Goal: Task Accomplishment & Management: Manage account settings

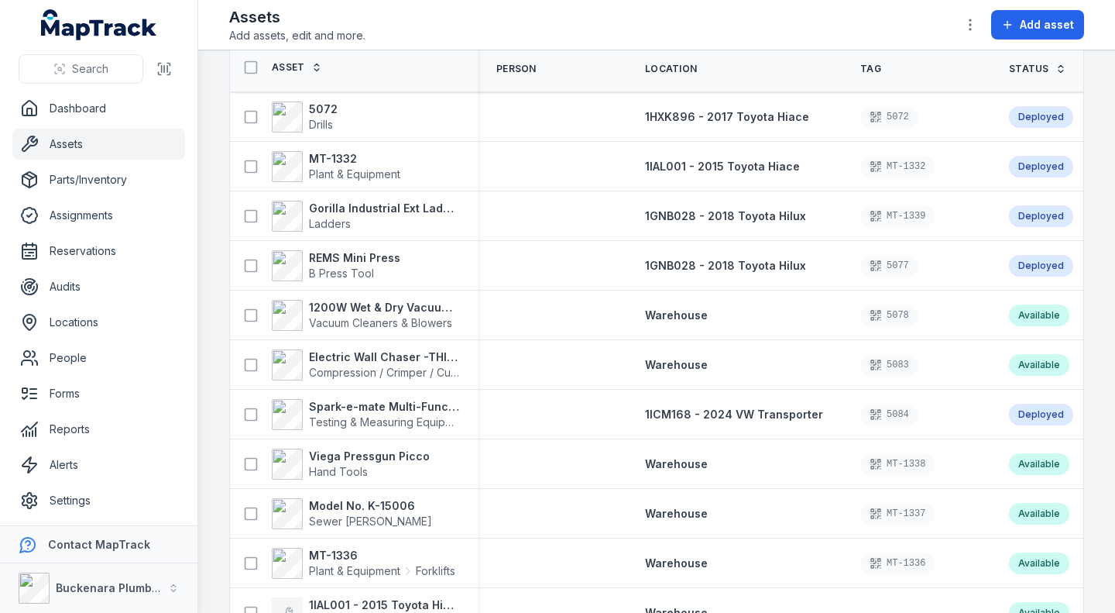
scroll to position [77, 0]
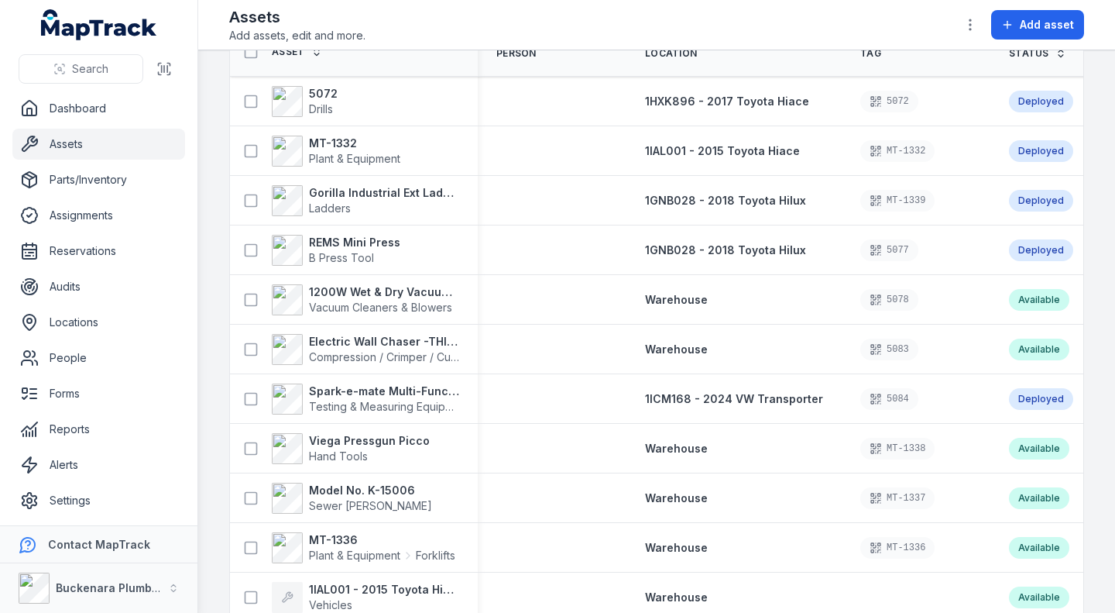
click at [939, 438] on div "MT-1338" at bounding box center [916, 449] width 112 height 22
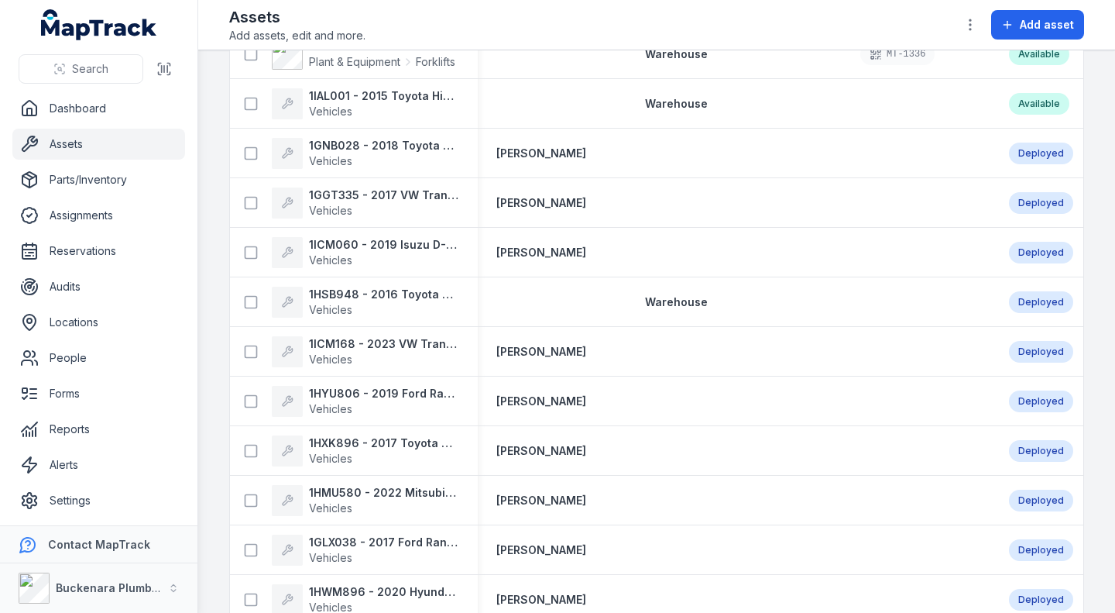
scroll to position [1152, 0]
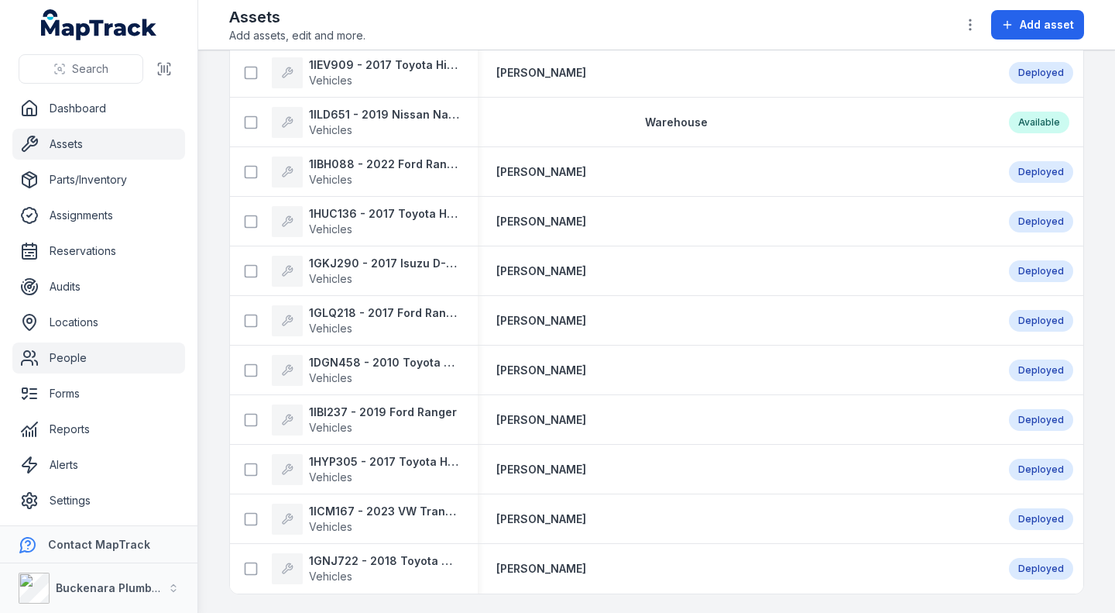
click at [59, 361] on link "People" at bounding box center [98, 357] width 173 height 31
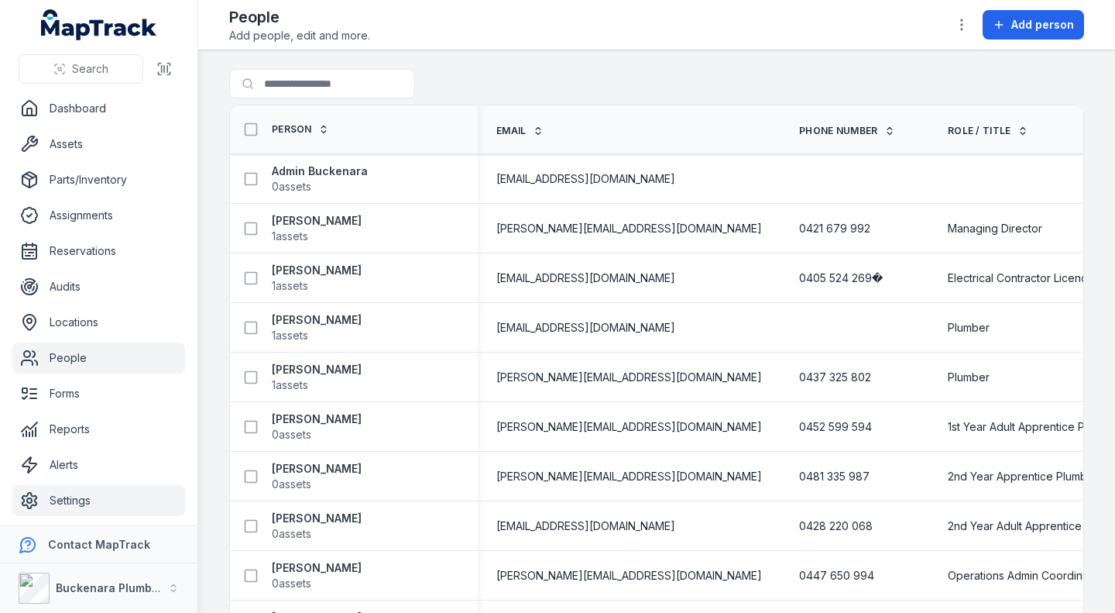
click at [98, 498] on link "Settings" at bounding box center [98, 500] width 173 height 31
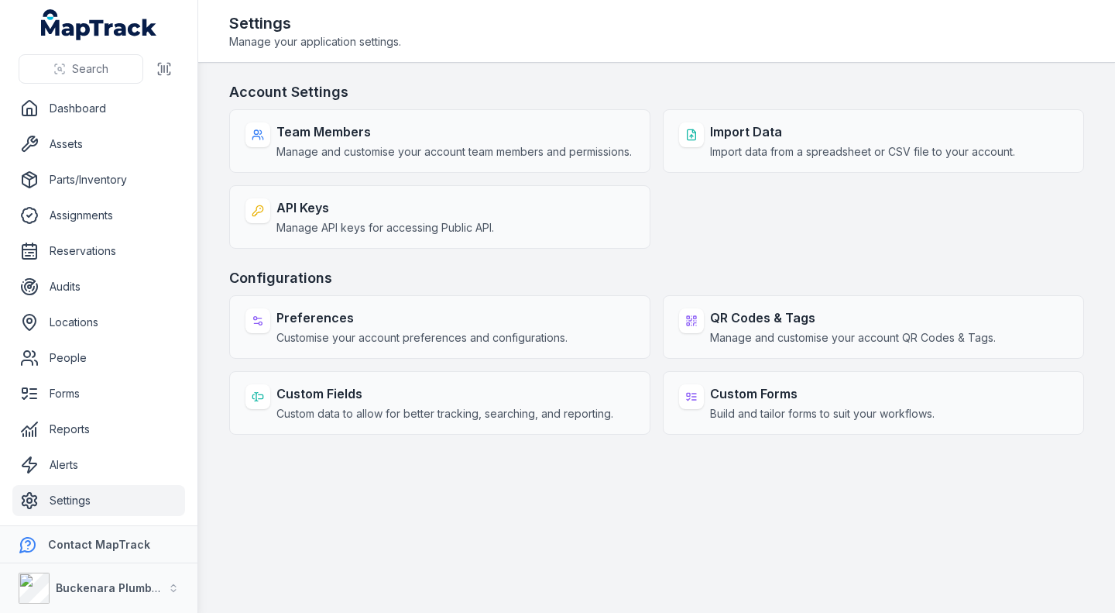
click at [89, 496] on link "Settings" at bounding box center [98, 500] width 173 height 31
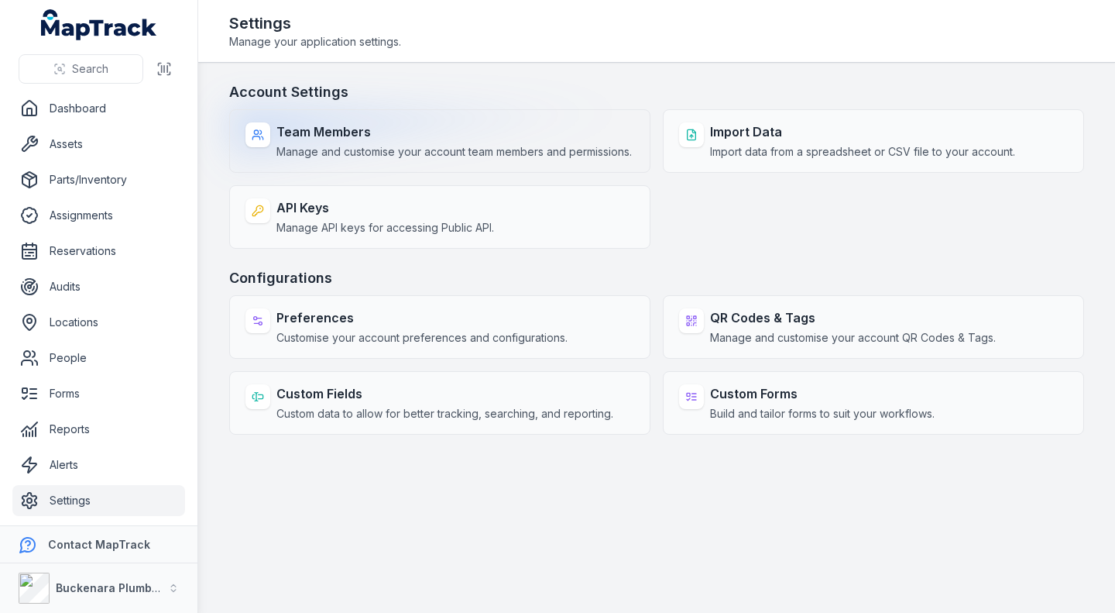
click at [393, 148] on span "Manage and customise your account team members and permissions." at bounding box center [453, 151] width 355 height 15
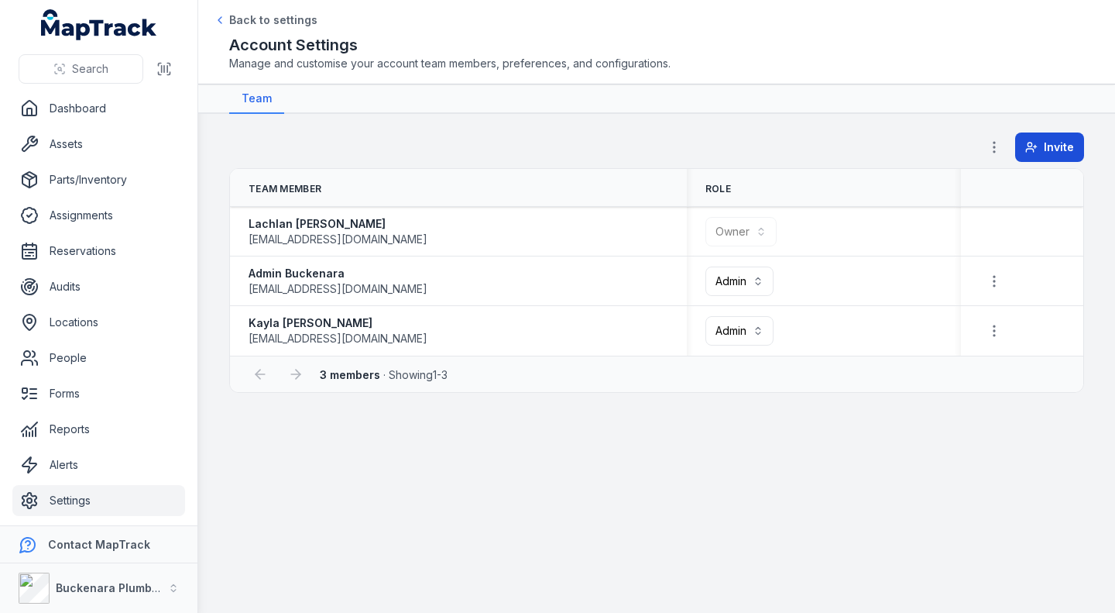
click at [1069, 149] on span "Invite" at bounding box center [1059, 146] width 30 height 15
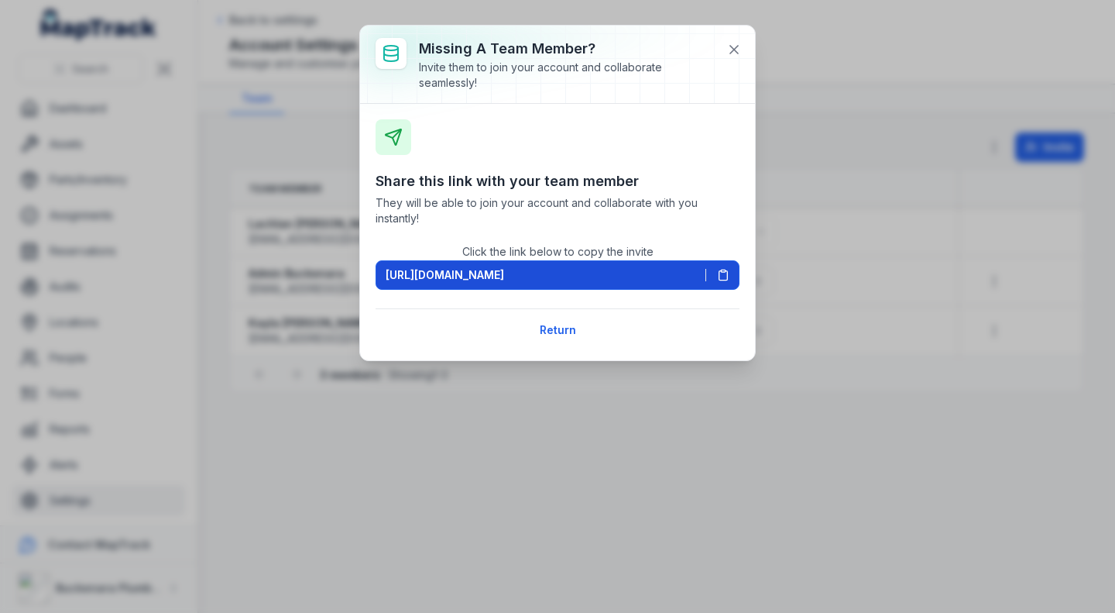
click at [729, 268] on button "[URL][DOMAIN_NAME]" at bounding box center [558, 274] width 364 height 29
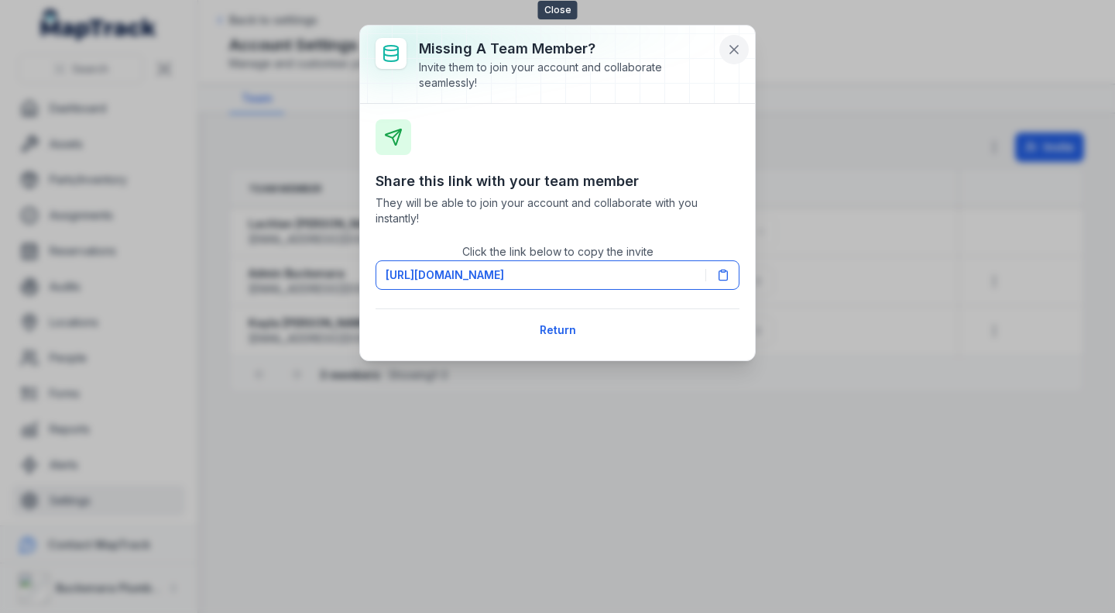
click at [739, 53] on icon at bounding box center [733, 49] width 15 height 15
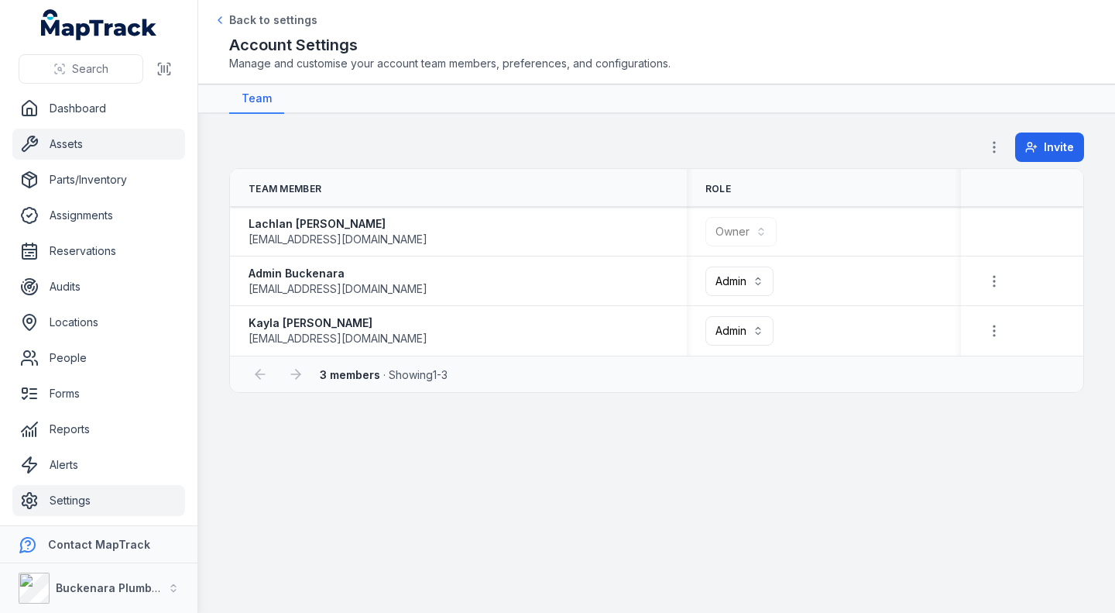
click at [108, 147] on link "Assets" at bounding box center [98, 144] width 173 height 31
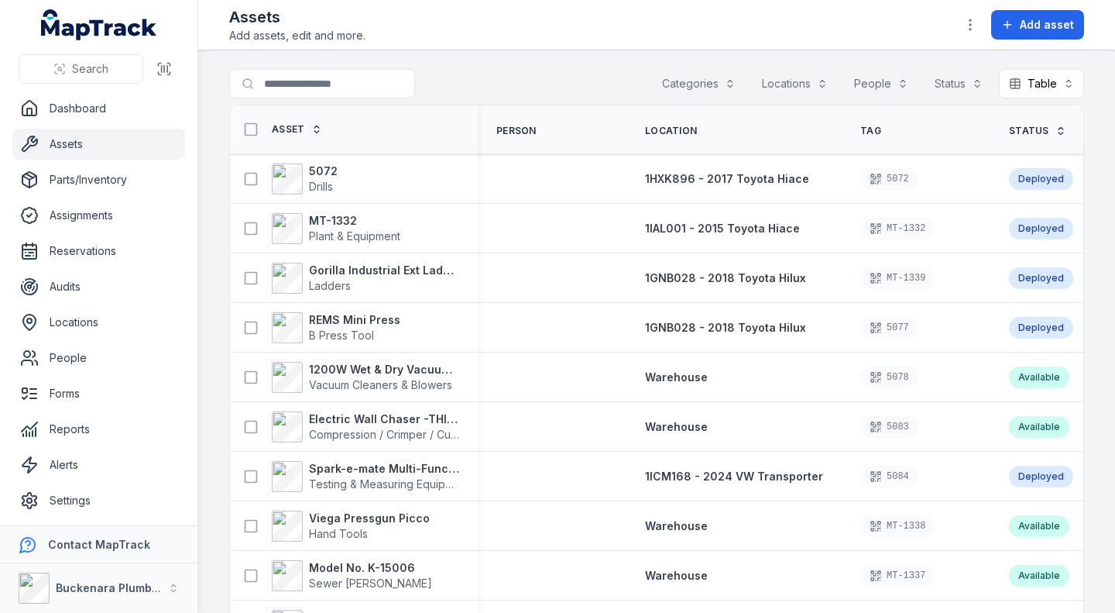
click at [108, 147] on link "Assets" at bounding box center [98, 144] width 173 height 31
click at [889, 237] on div "MT-1332" at bounding box center [897, 229] width 74 height 22
click at [362, 222] on strong "MT-1332" at bounding box center [354, 220] width 91 height 15
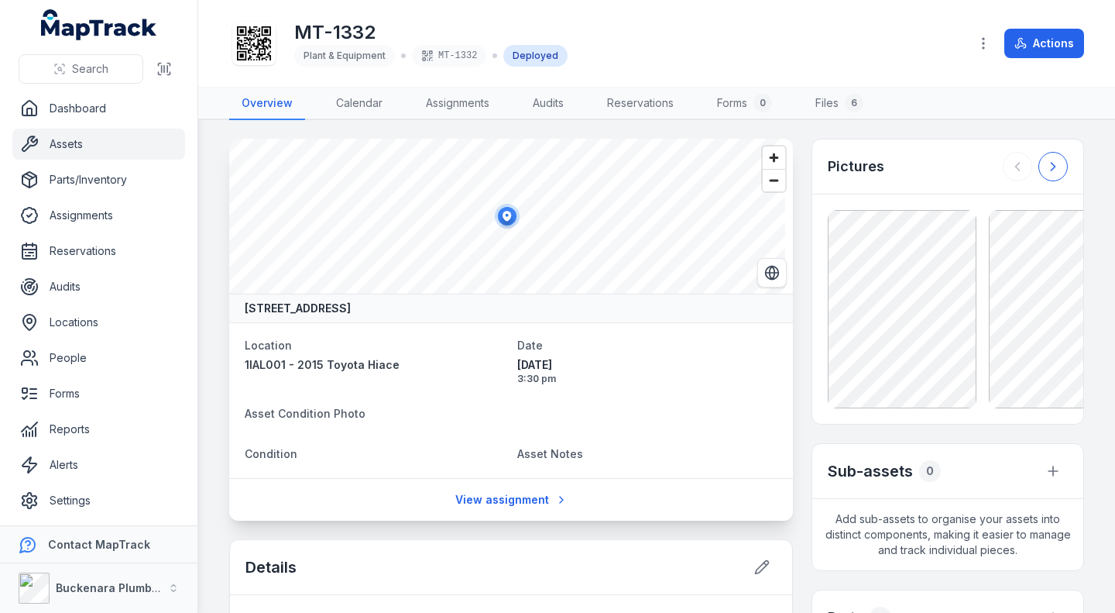
click at [1039, 168] on button at bounding box center [1053, 166] width 29 height 29
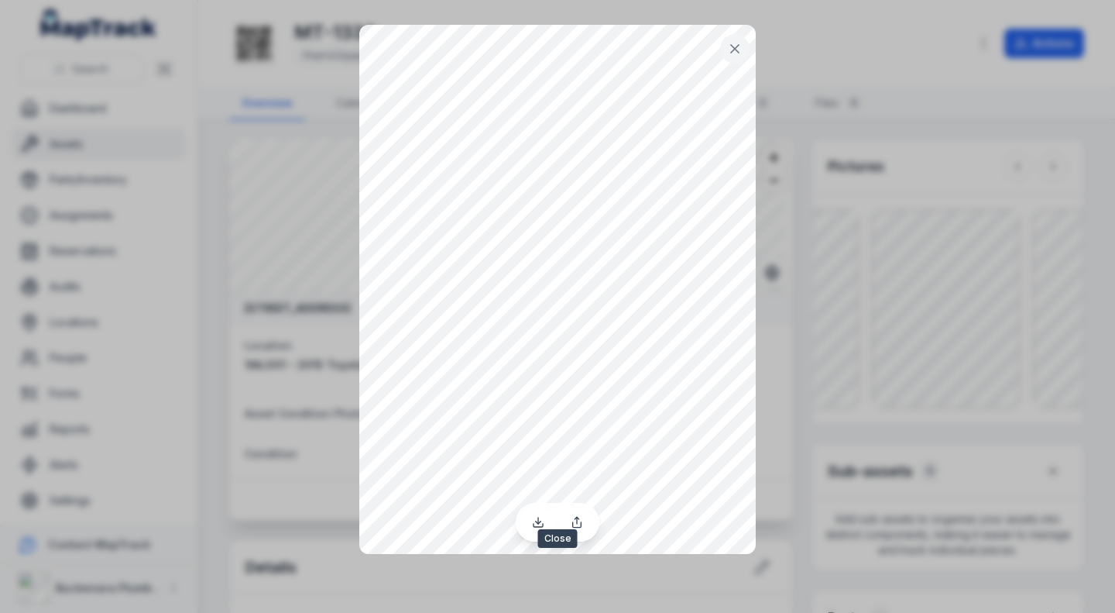
click at [735, 44] on icon at bounding box center [734, 48] width 15 height 15
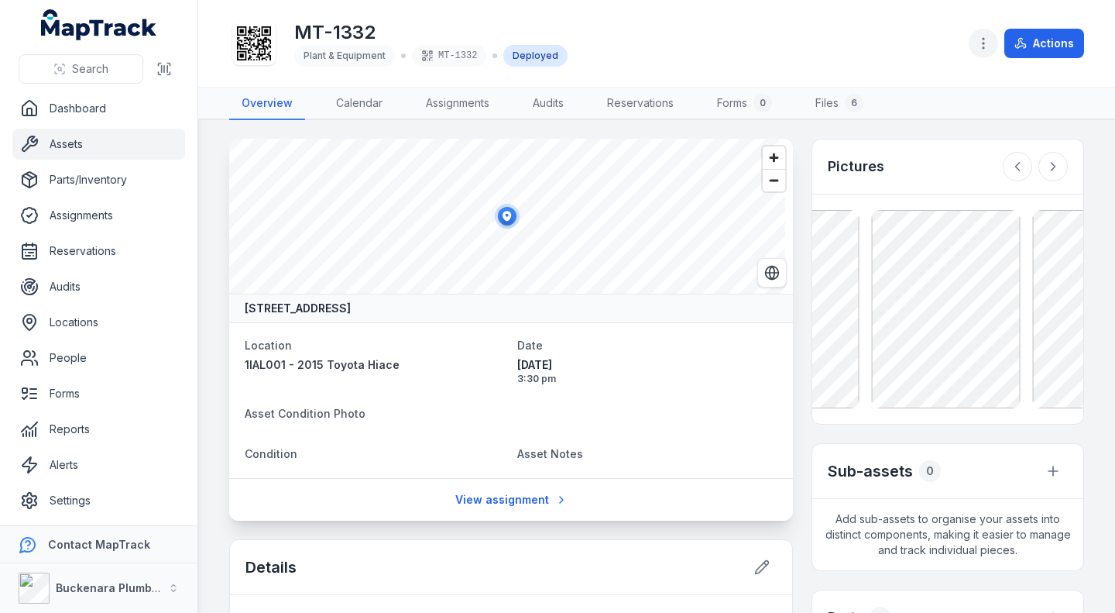
click at [984, 38] on circle "button" at bounding box center [984, 39] width 2 height 2
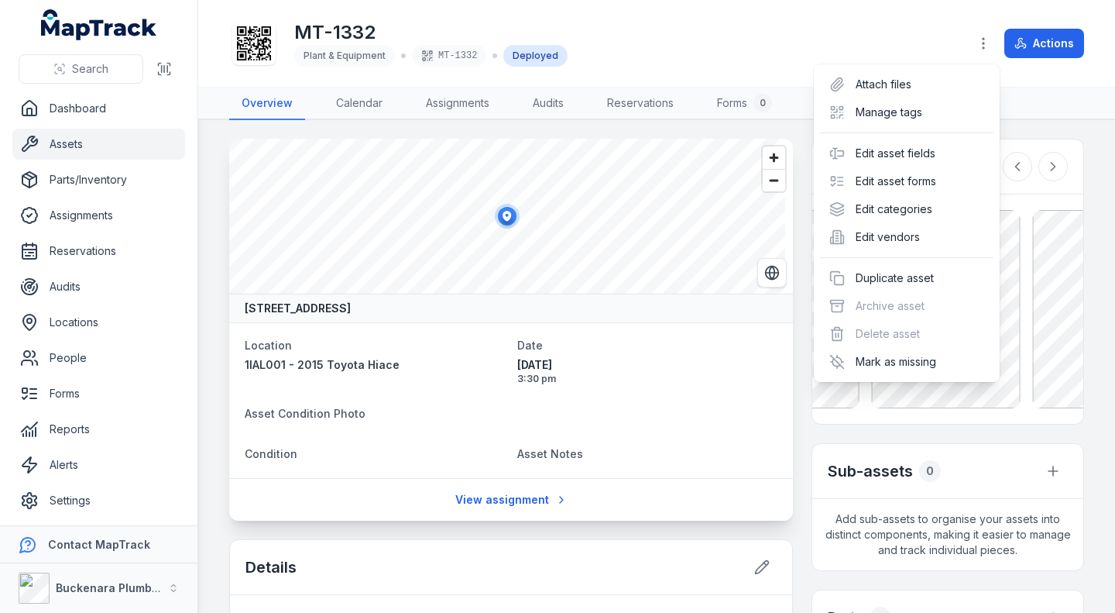
click at [657, 59] on div "MT-1332 Plant & Equipment MT-1332 Deployed Actions" at bounding box center [656, 43] width 855 height 74
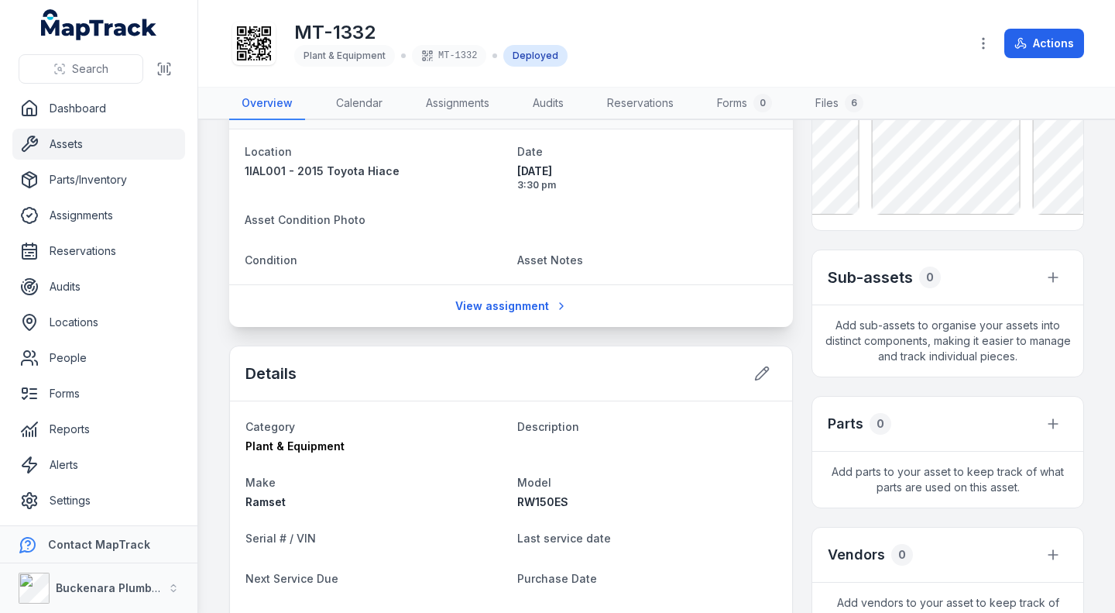
scroll to position [230, 0]
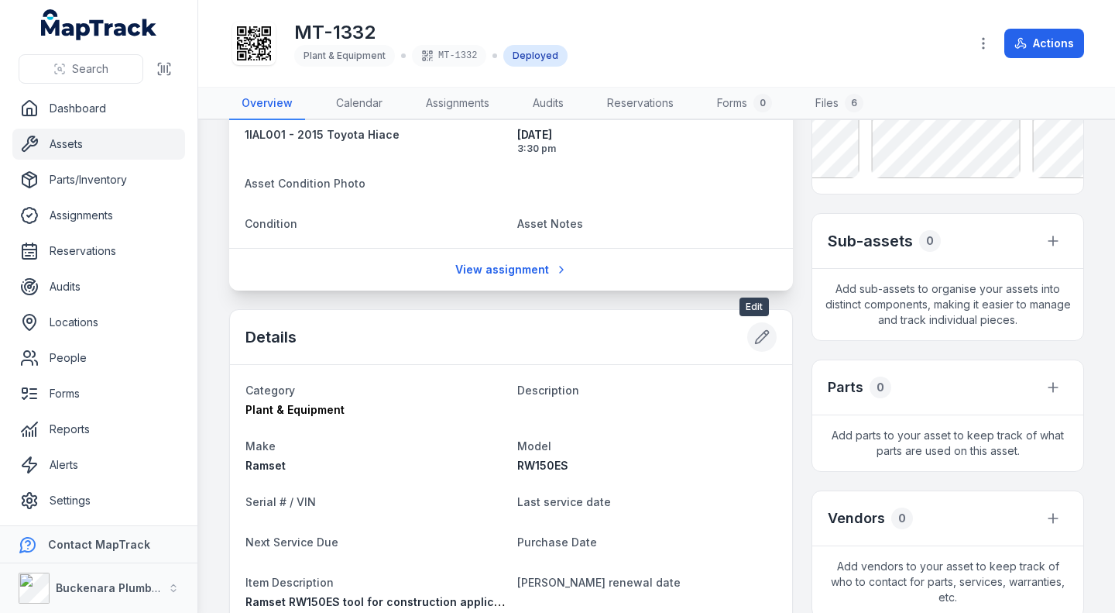
click at [761, 348] on button at bounding box center [761, 336] width 29 height 29
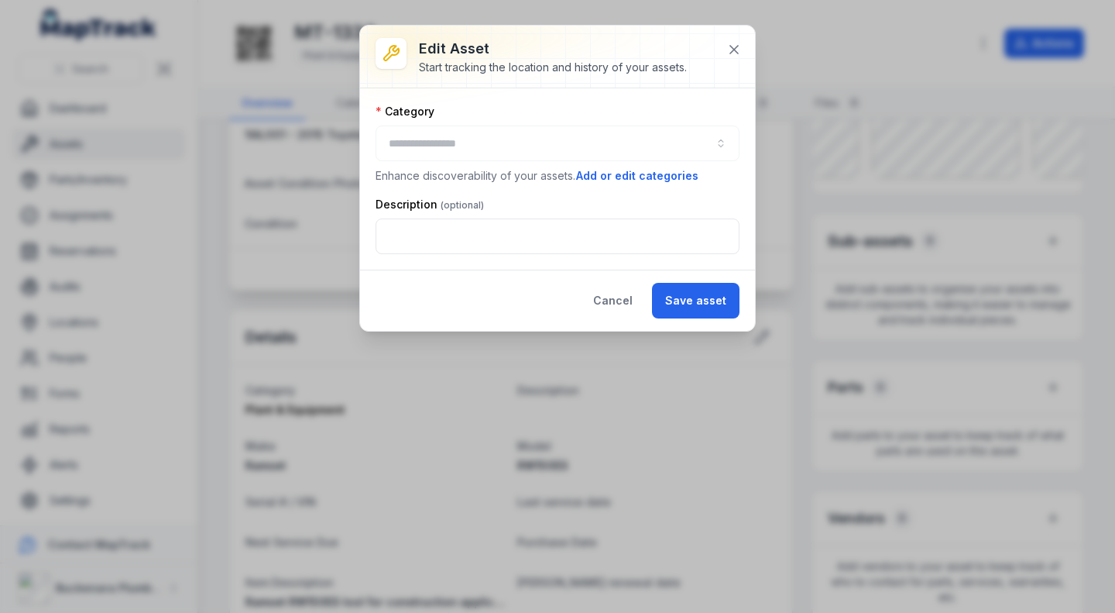
type input "**********"
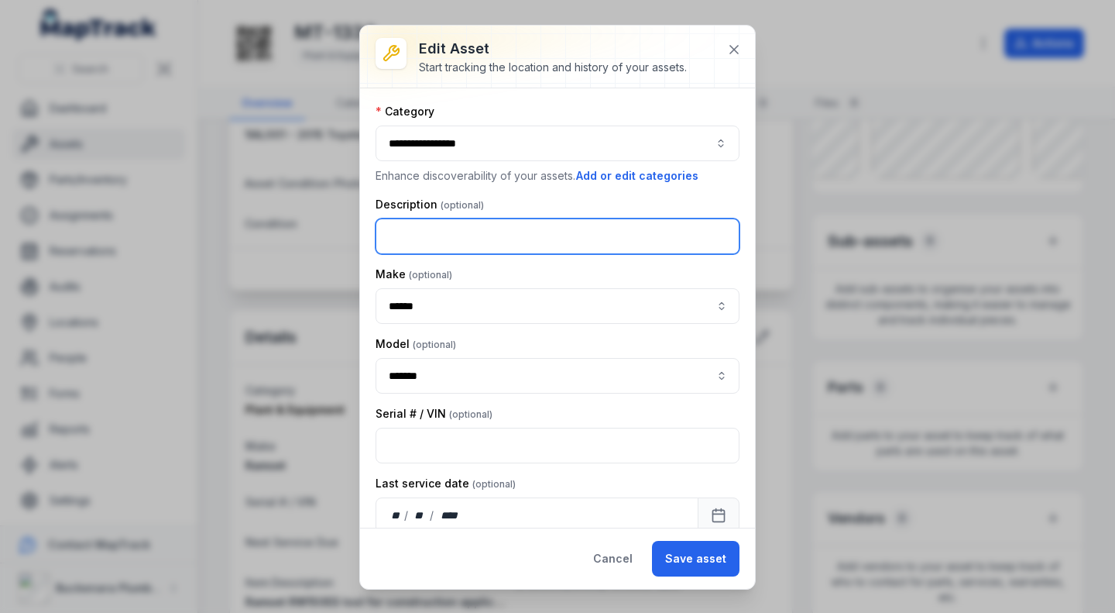
click at [457, 244] on input "text" at bounding box center [558, 236] width 364 height 36
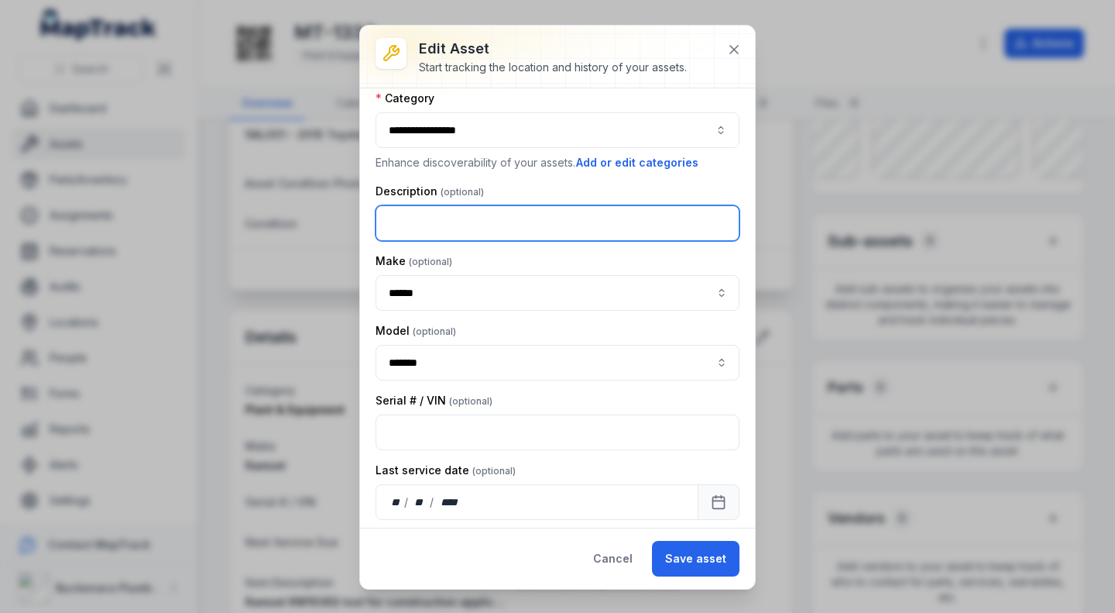
scroll to position [0, 0]
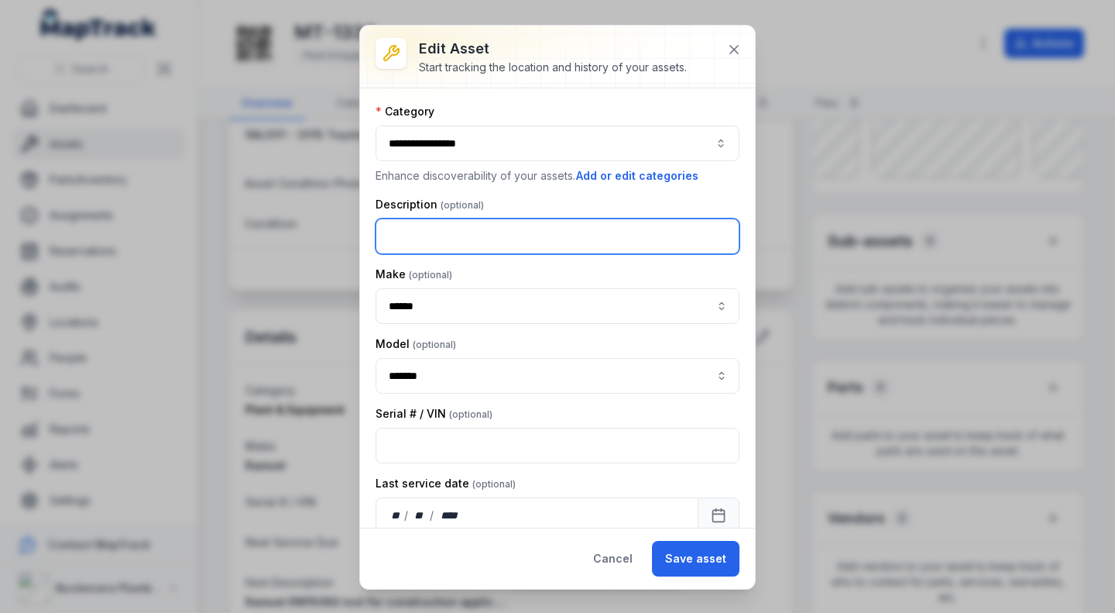
click at [511, 235] on input "text" at bounding box center [558, 236] width 364 height 36
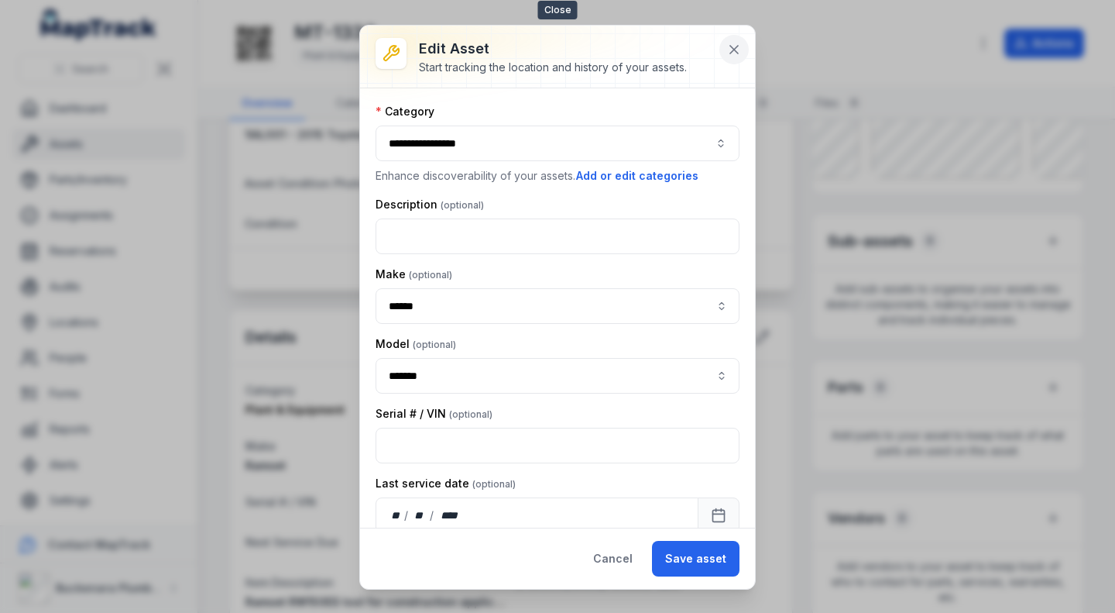
click at [730, 50] on icon at bounding box center [733, 49] width 15 height 15
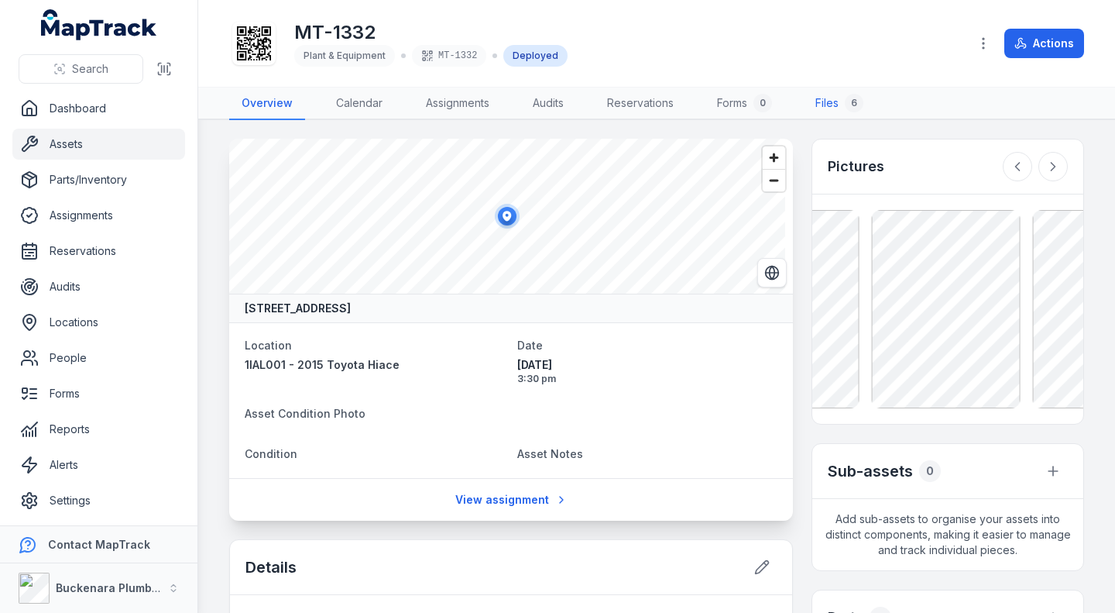
click at [829, 94] on link "Files 6" at bounding box center [839, 104] width 73 height 33
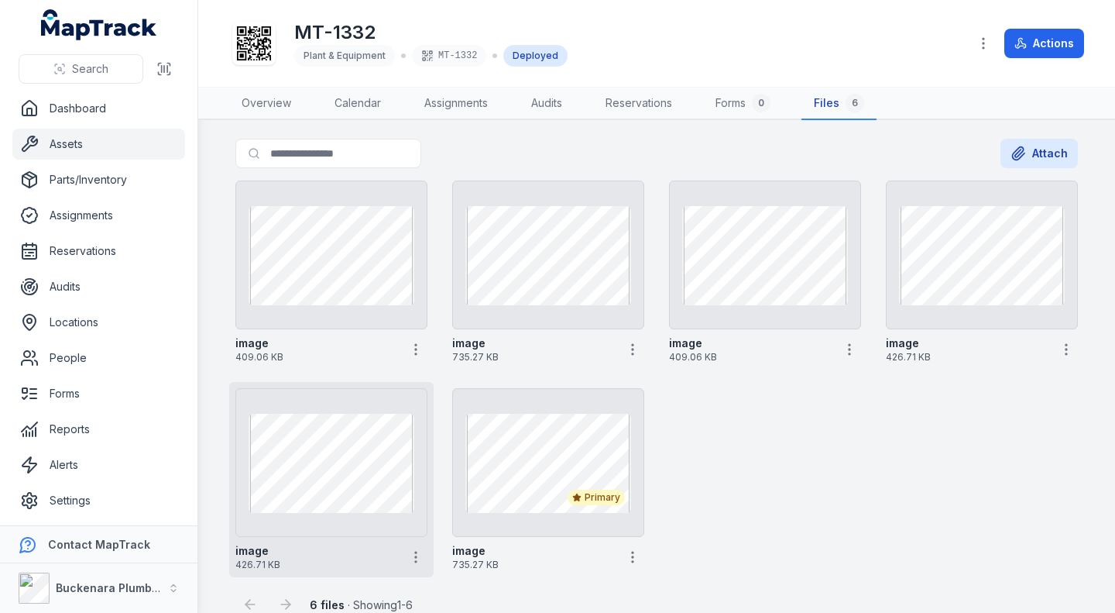
scroll to position [25, 0]
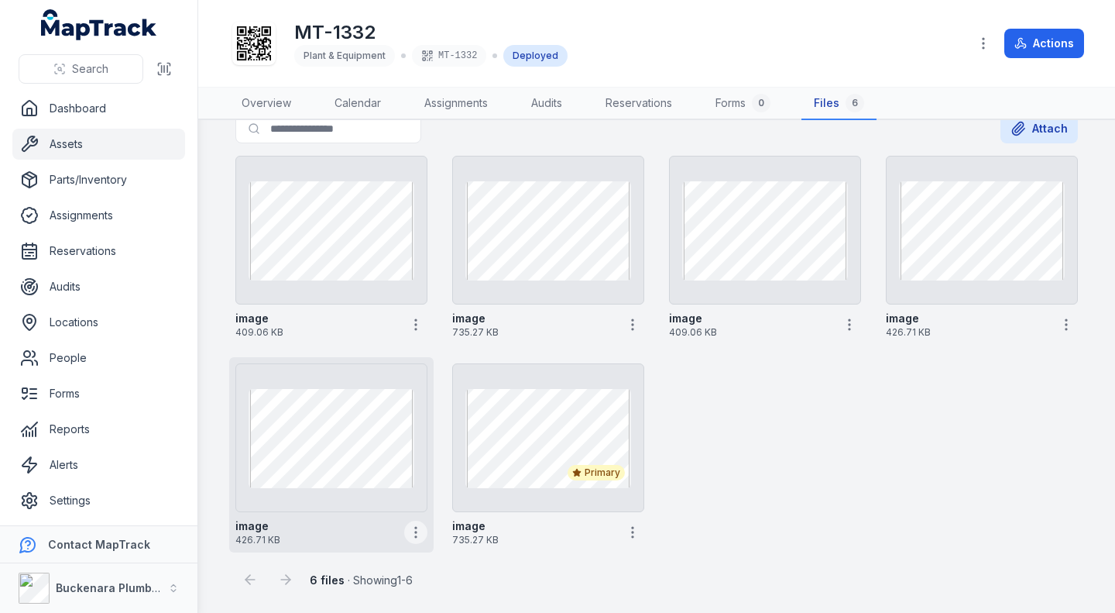
click at [409, 534] on icon "button" at bounding box center [415, 531] width 15 height 15
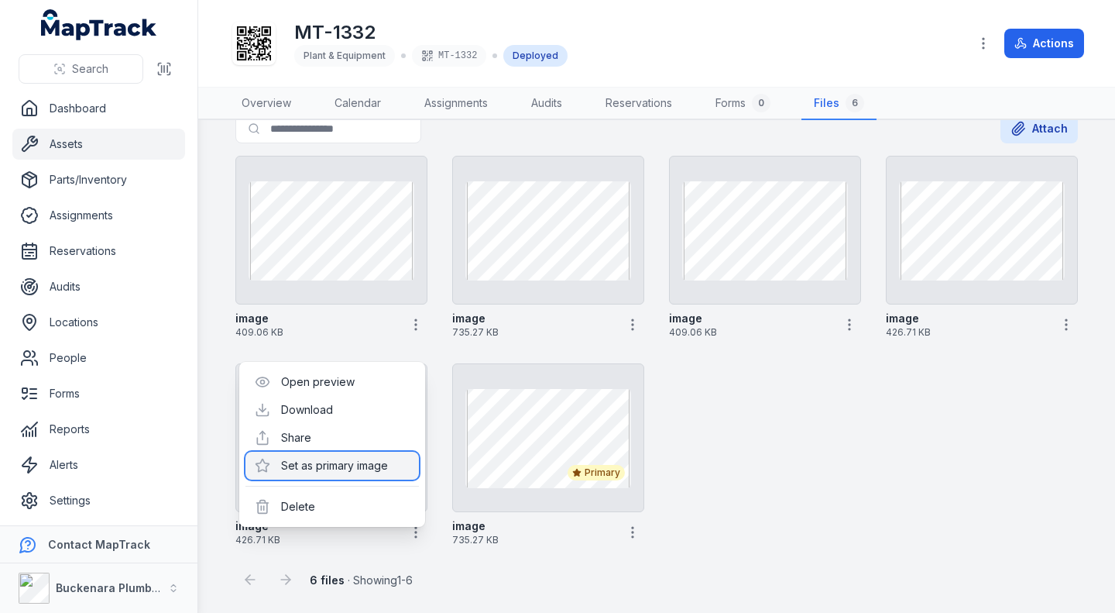
click at [332, 462] on div "Set as primary image" at bounding box center [332, 466] width 173 height 28
